Goal: Task Accomplishment & Management: Manage account settings

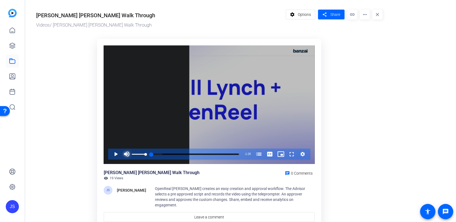
click at [125, 154] on span "Video Player" at bounding box center [126, 153] width 11 height 11
click at [110, 155] on span "Video Player" at bounding box center [110, 153] width 0 height 11
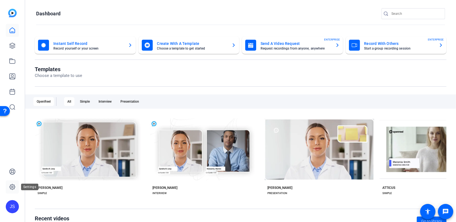
click at [11, 186] on icon at bounding box center [12, 187] width 2 height 2
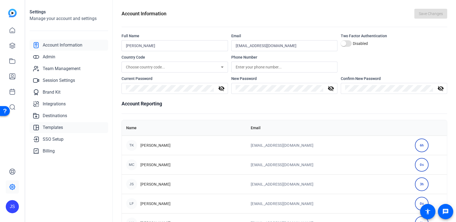
click at [50, 127] on span "Templates" at bounding box center [53, 127] width 20 height 7
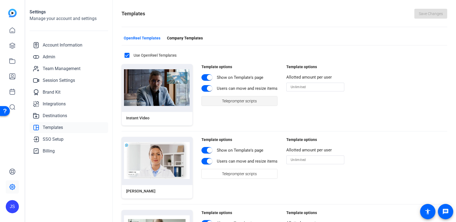
click at [230, 100] on span "Teleprompter scripts" at bounding box center [239, 101] width 35 height 10
